Goal: Task Accomplishment & Management: Manage account settings

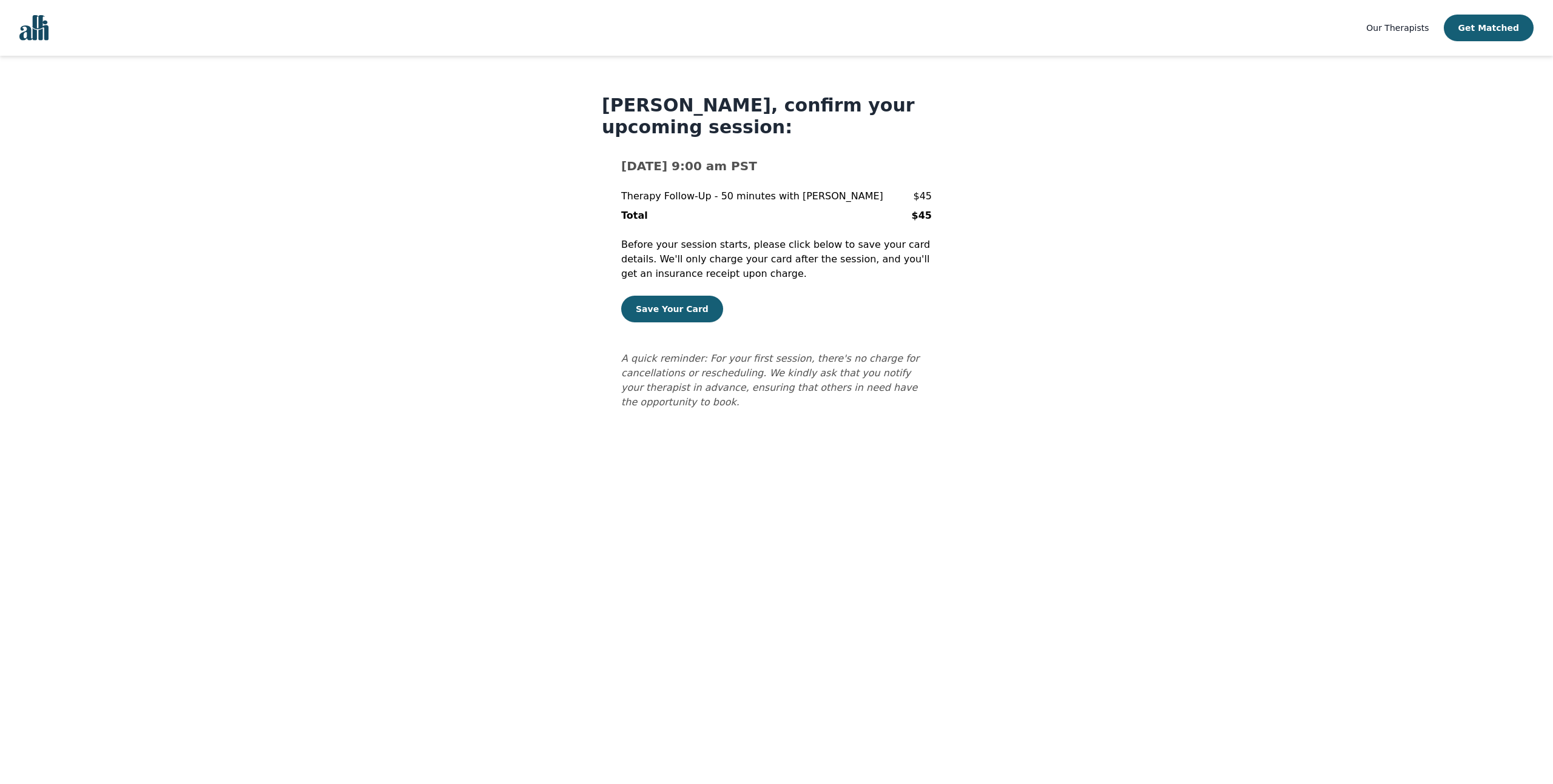
click at [485, 331] on main "Melanie Richards, confirm your upcoming session: Wed Aug 20, 2025 @ 9:00 am PST…" at bounding box center [776, 252] width 1523 height 393
click at [668, 311] on button "Save Your Card" at bounding box center [672, 309] width 102 height 27
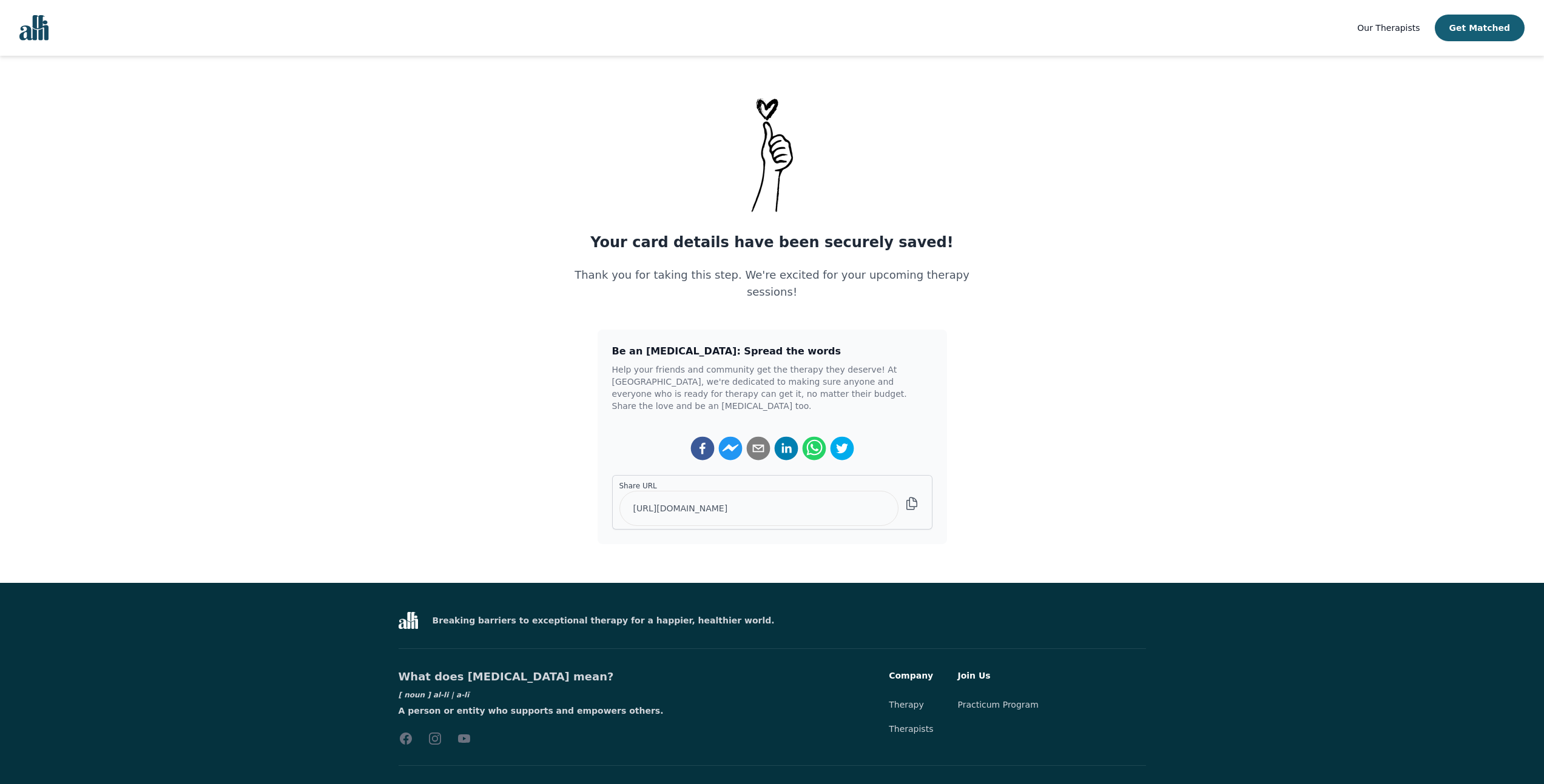
click at [410, 200] on main "Your card details have been securely saved! Thank you for taking this step. We'…" at bounding box center [772, 320] width 1544 height 450
click at [417, 396] on main "Your card details have been securely saved! Thank you for taking this step. We'…" at bounding box center [772, 320] width 1544 height 450
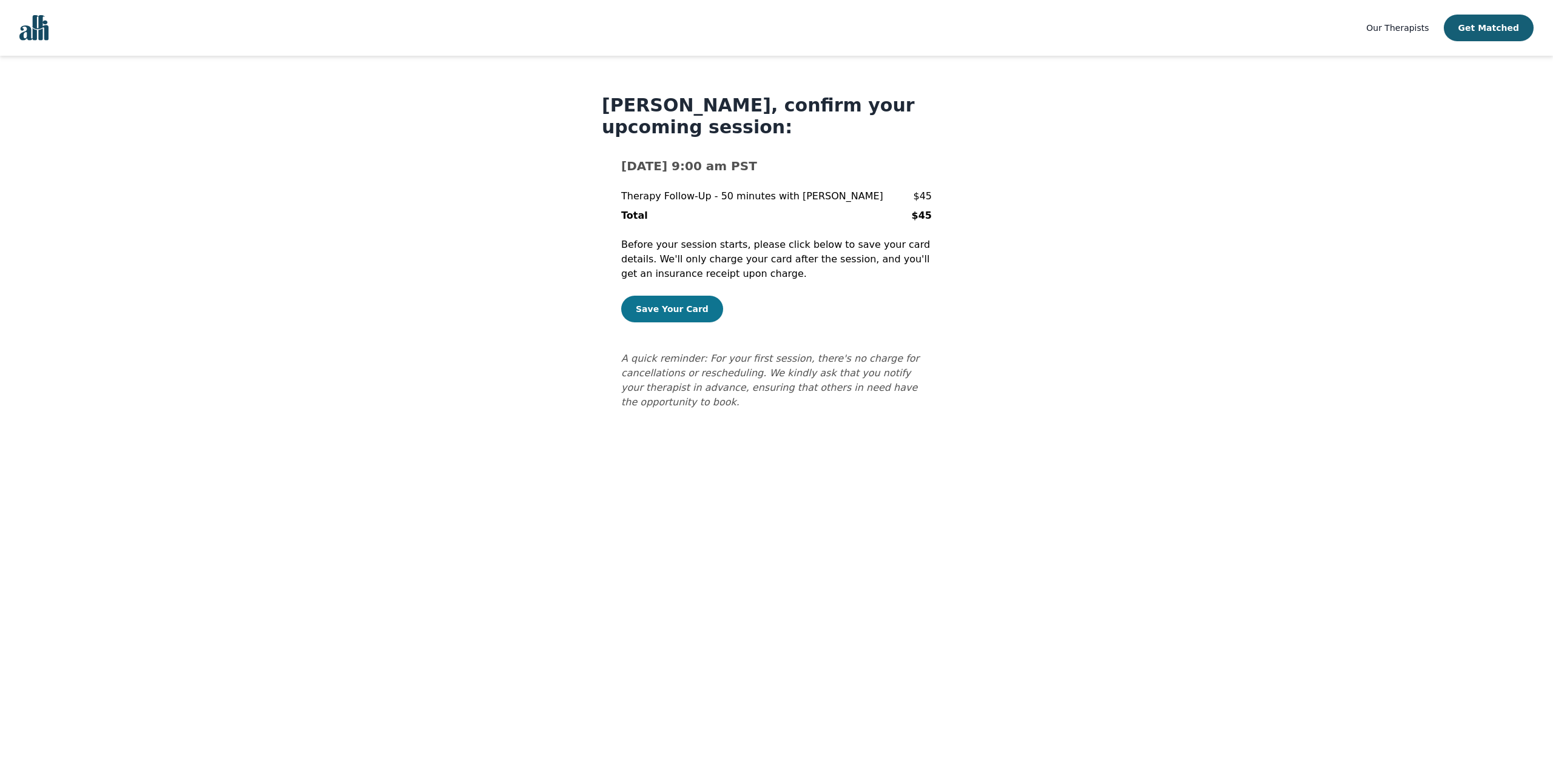
click at [667, 310] on button "Save Your Card" at bounding box center [672, 309] width 102 height 27
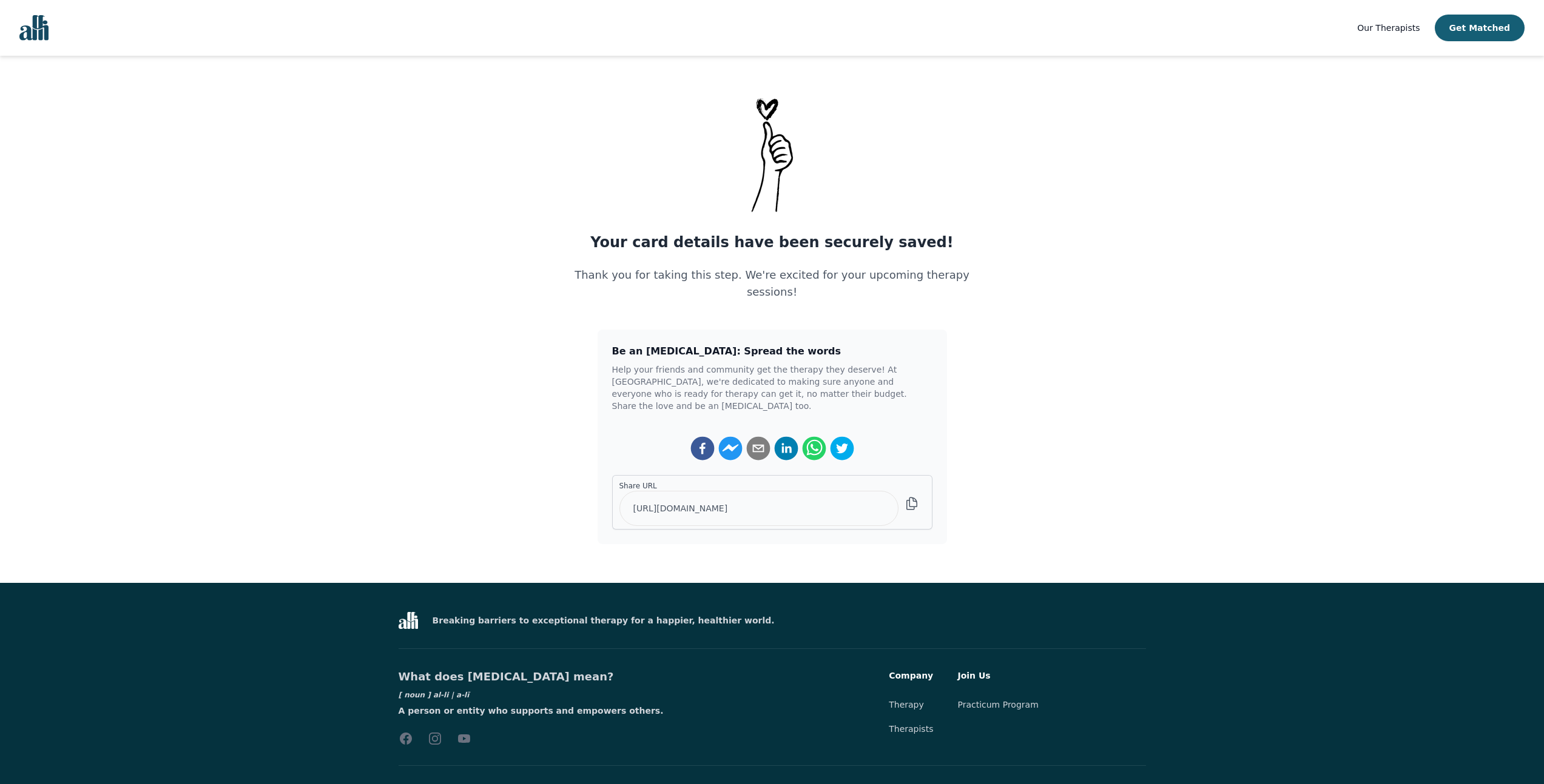
click at [541, 412] on main "Your card details have been securely saved! Thank you for taking this step. We'…" at bounding box center [772, 320] width 1544 height 450
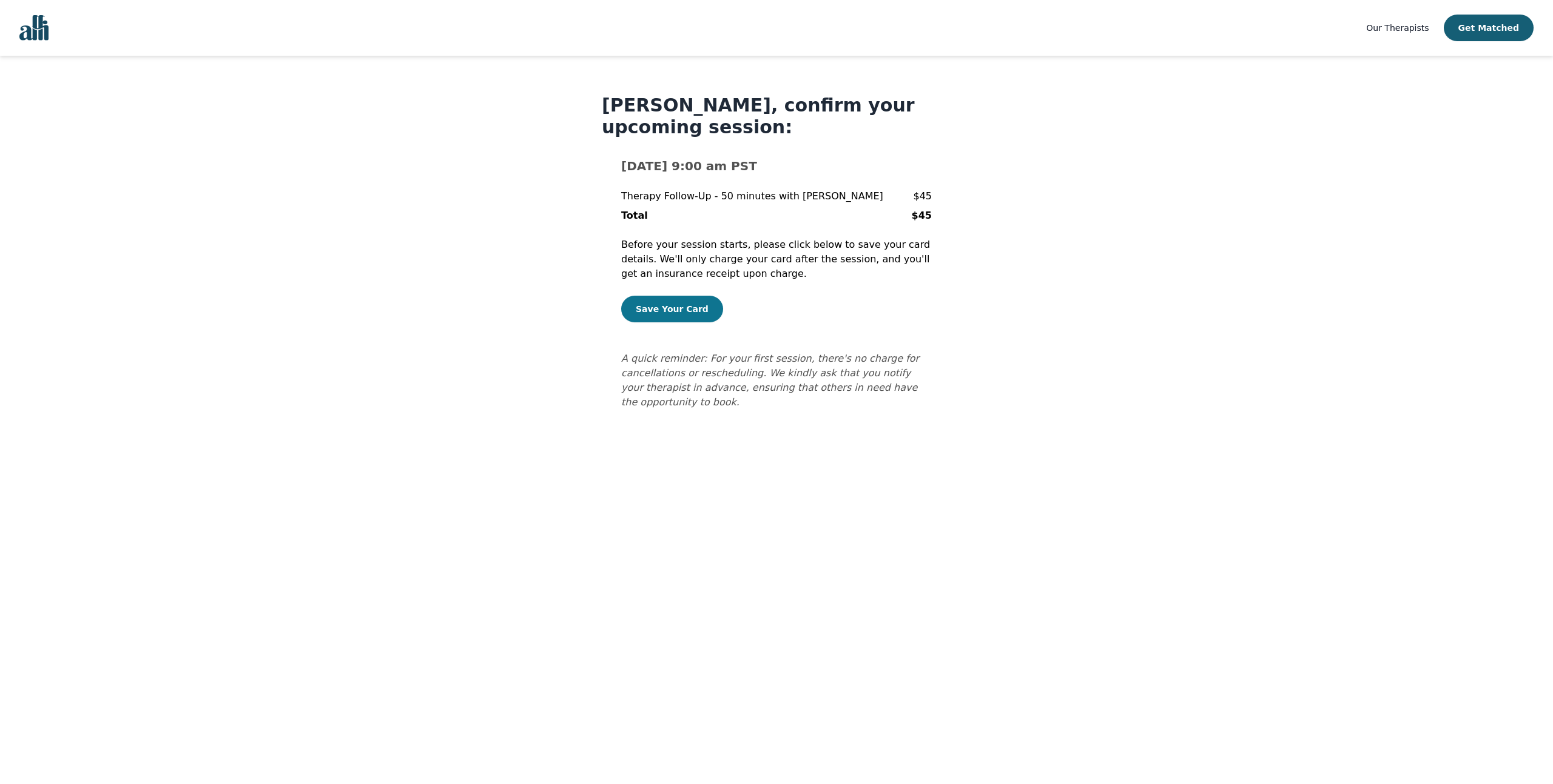
click at [689, 308] on button "Save Your Card" at bounding box center [672, 309] width 102 height 27
